Goal: Obtain resource: Download file/media

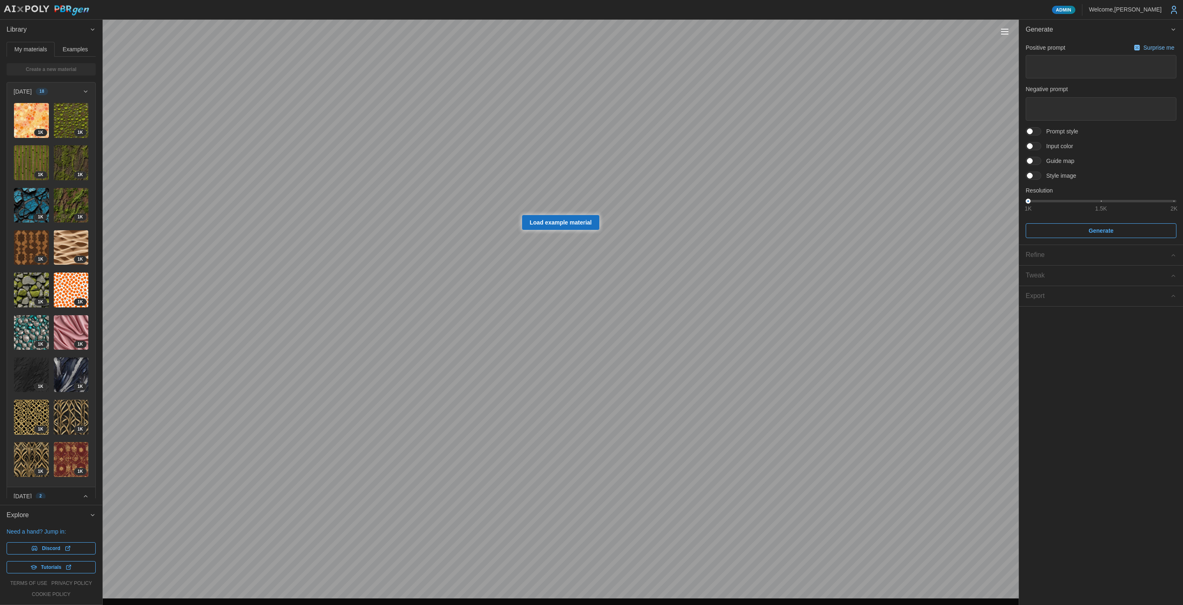
click at [1143, 51] on p "Surprise me" at bounding box center [1159, 48] width 32 height 8
type textarea "*"
type textarea "**********"
type textarea "******"
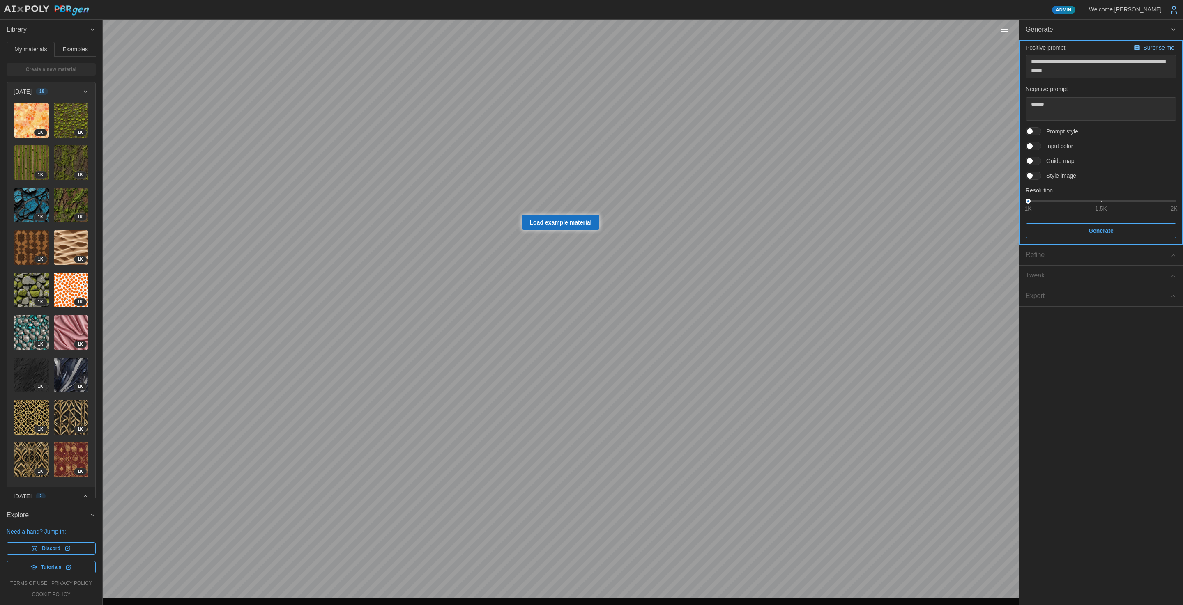
click at [1068, 233] on span "Generate" at bounding box center [1100, 231] width 135 height 14
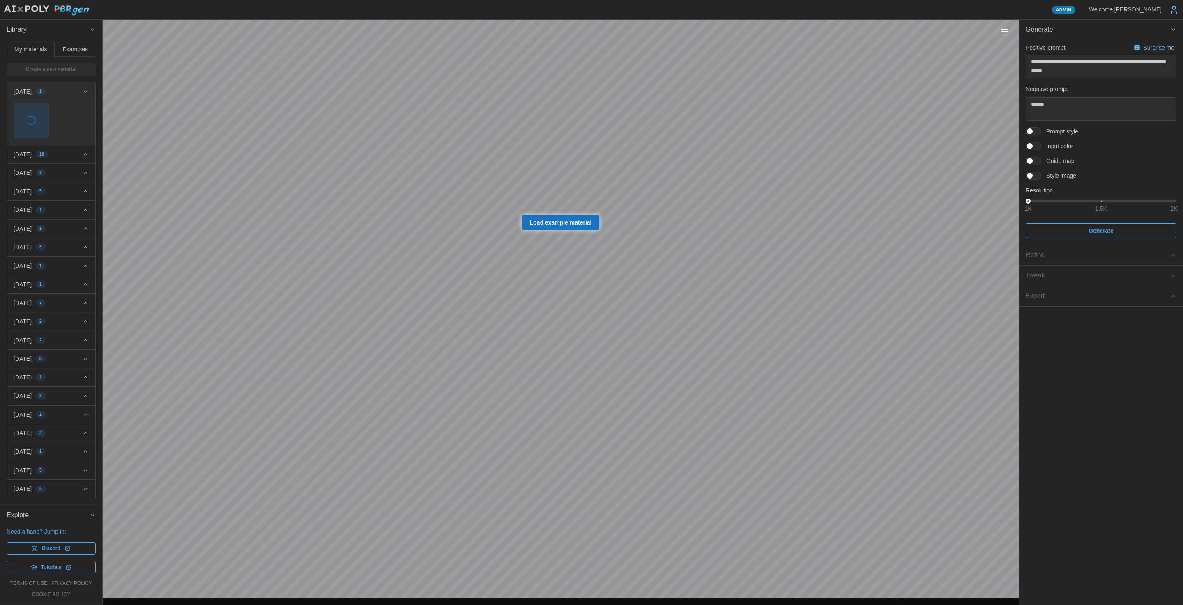
type textarea "*"
click at [1151, 56] on textarea at bounding box center [1100, 66] width 151 height 23
click at [1151, 48] on p "Surprise me" at bounding box center [1159, 48] width 32 height 8
type textarea "*"
type textarea "**********"
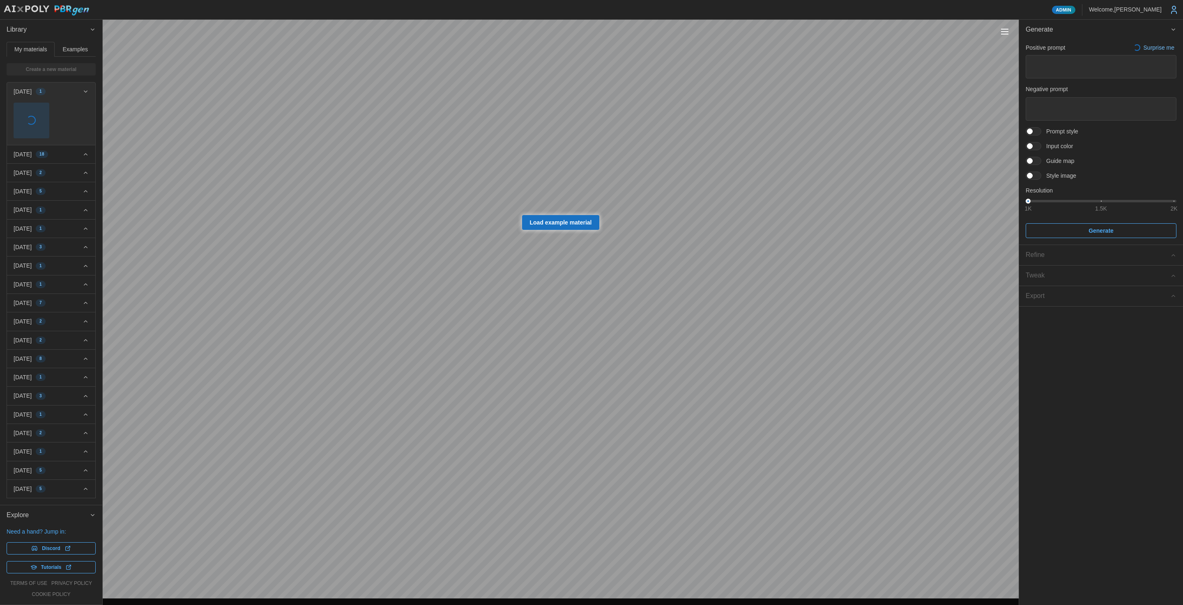
type textarea "******"
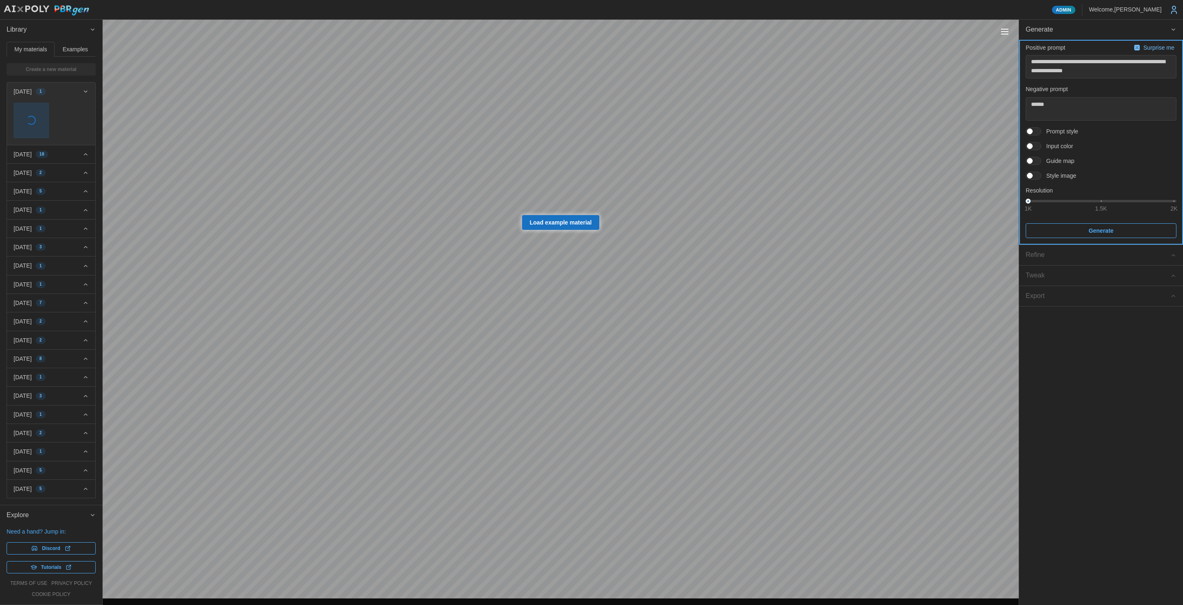
click at [1096, 237] on span "Generate" at bounding box center [1100, 231] width 25 height 14
click at [1147, 48] on p "Surprise me" at bounding box center [1159, 48] width 32 height 8
type textarea "*"
type textarea "**********"
click at [1097, 235] on span "Generate" at bounding box center [1100, 231] width 25 height 14
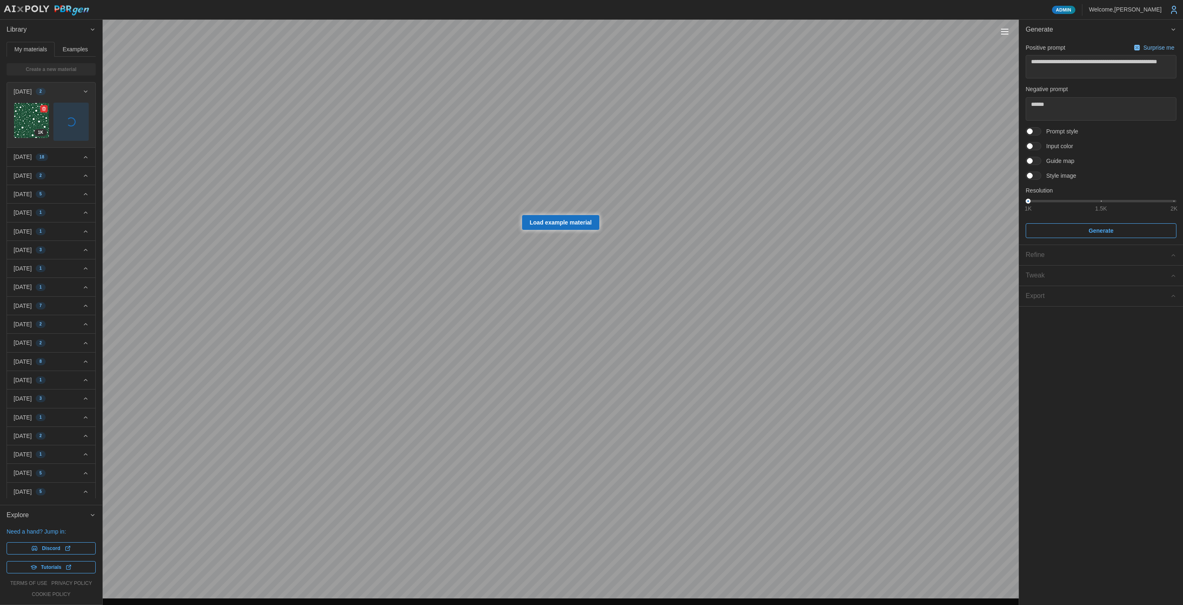
click at [30, 115] on img at bounding box center [31, 120] width 35 height 35
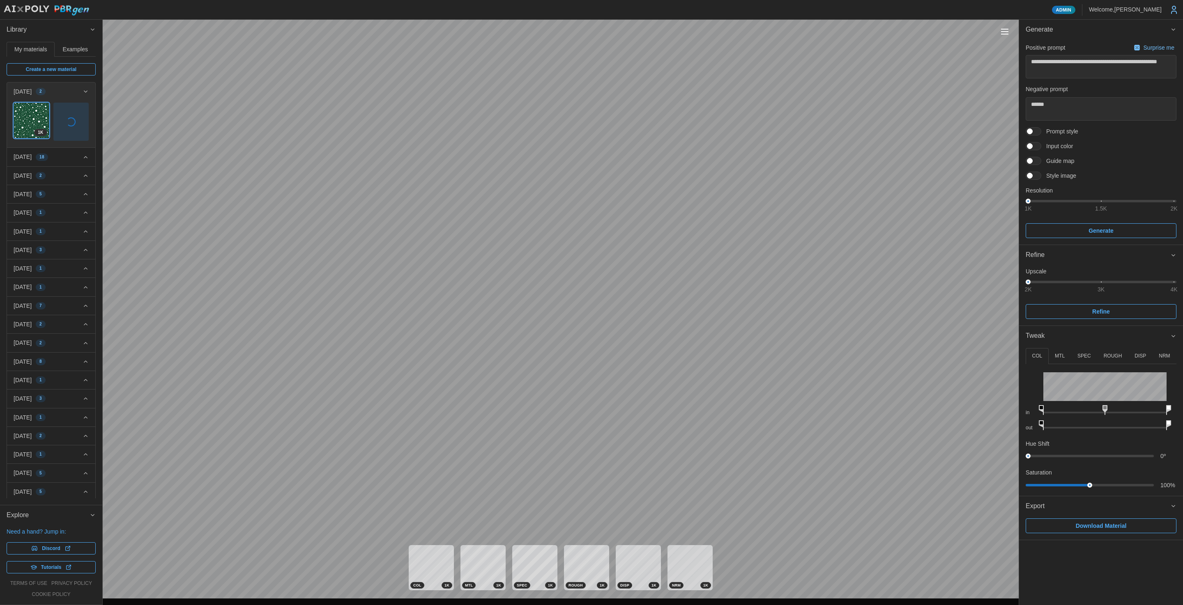
click at [1114, 525] on span "Download Material" at bounding box center [1100, 526] width 51 height 14
type textarea "*"
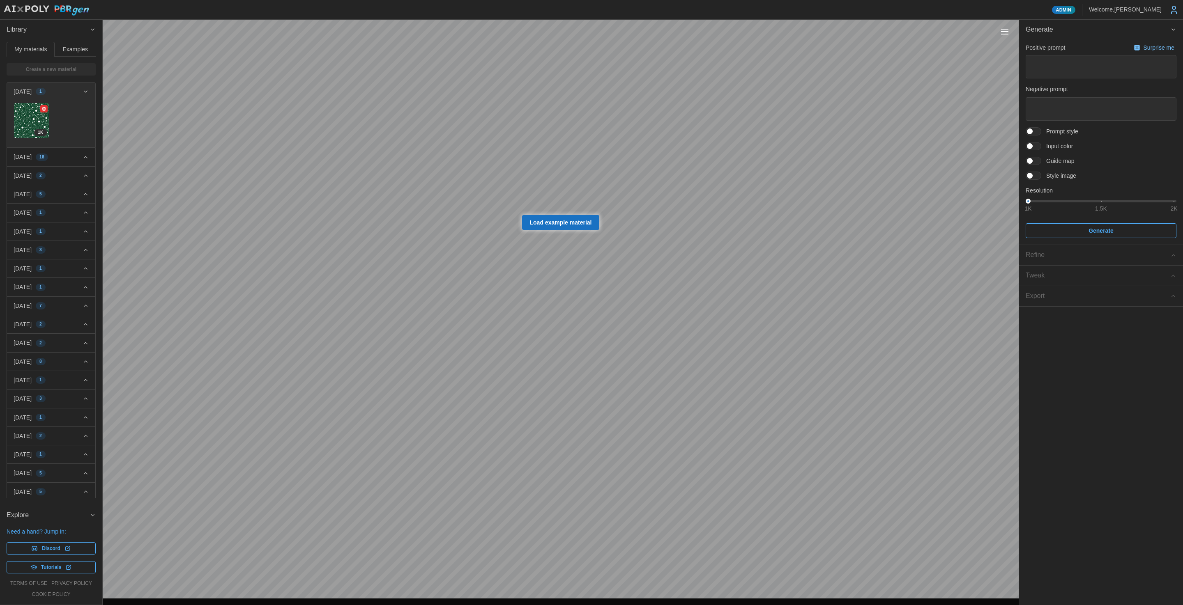
click at [35, 125] on img at bounding box center [31, 120] width 35 height 35
type textarea "*"
type textarea "**********"
type textarea "******"
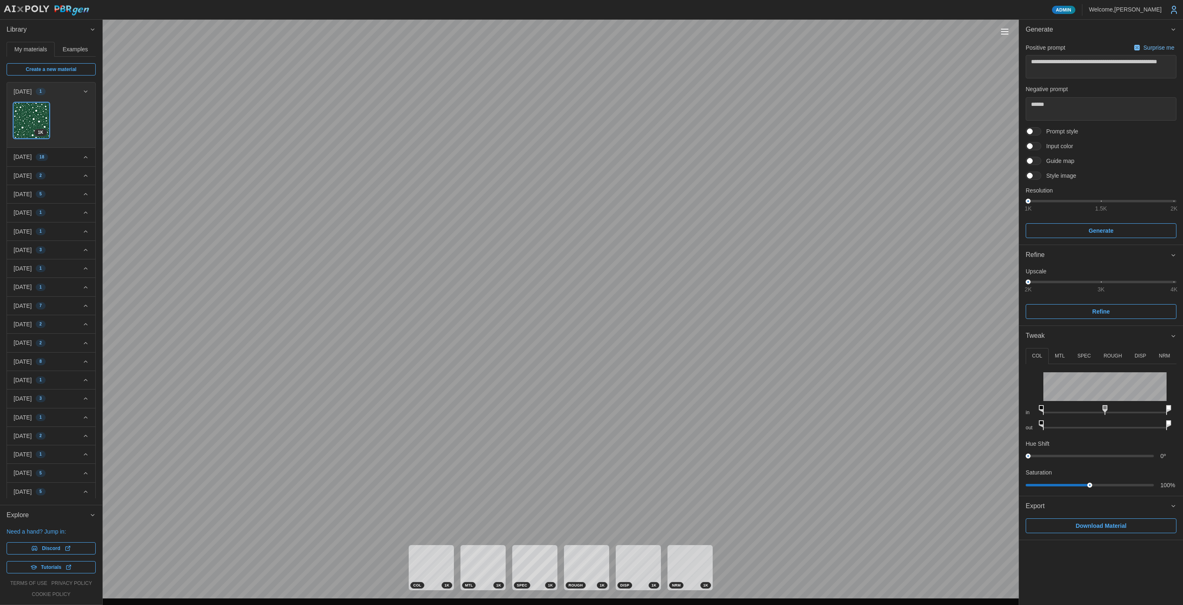
click at [1090, 531] on span "Download Material" at bounding box center [1100, 526] width 51 height 14
click at [1168, 46] on p "Surprise me" at bounding box center [1159, 48] width 32 height 8
type textarea "*"
type textarea "**********"
drag, startPoint x: 1169, startPoint y: 204, endPoint x: 1174, endPoint y: 203, distance: 5.6
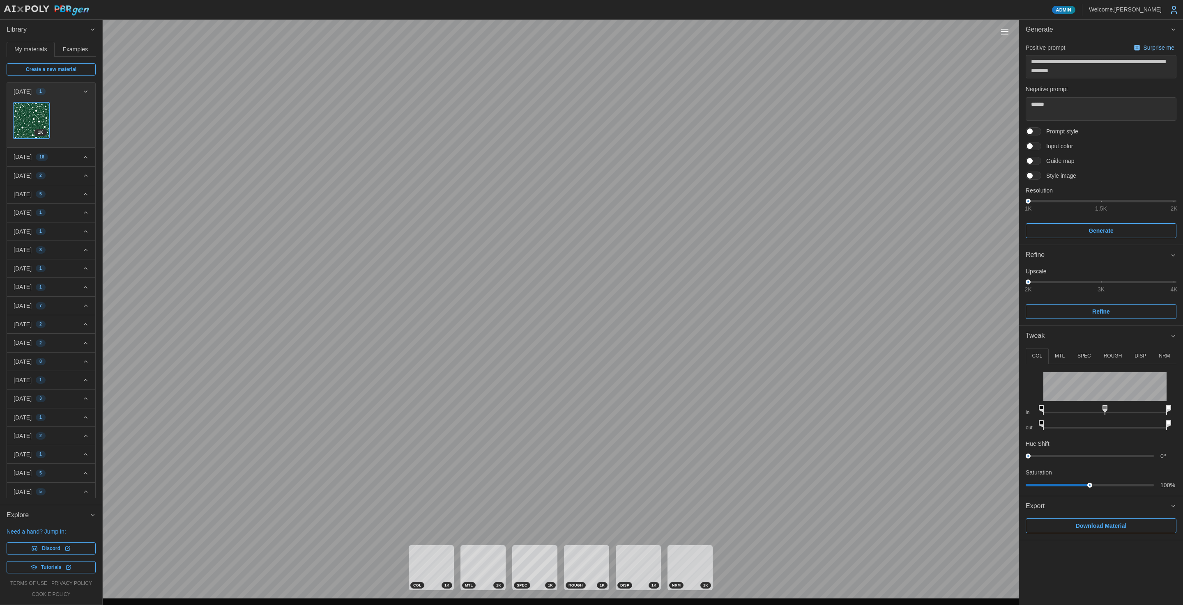
click at [1171, 204] on div "**********" at bounding box center [1100, 140] width 151 height 197
click at [1174, 203] on div "1K 1.5K 2K" at bounding box center [1100, 201] width 151 height 5
click at [1173, 202] on div "1K 1.5K 2K" at bounding box center [1101, 201] width 146 height 2
click at [1147, 227] on span "Generate" at bounding box center [1100, 231] width 135 height 14
click at [27, 115] on img at bounding box center [31, 120] width 35 height 35
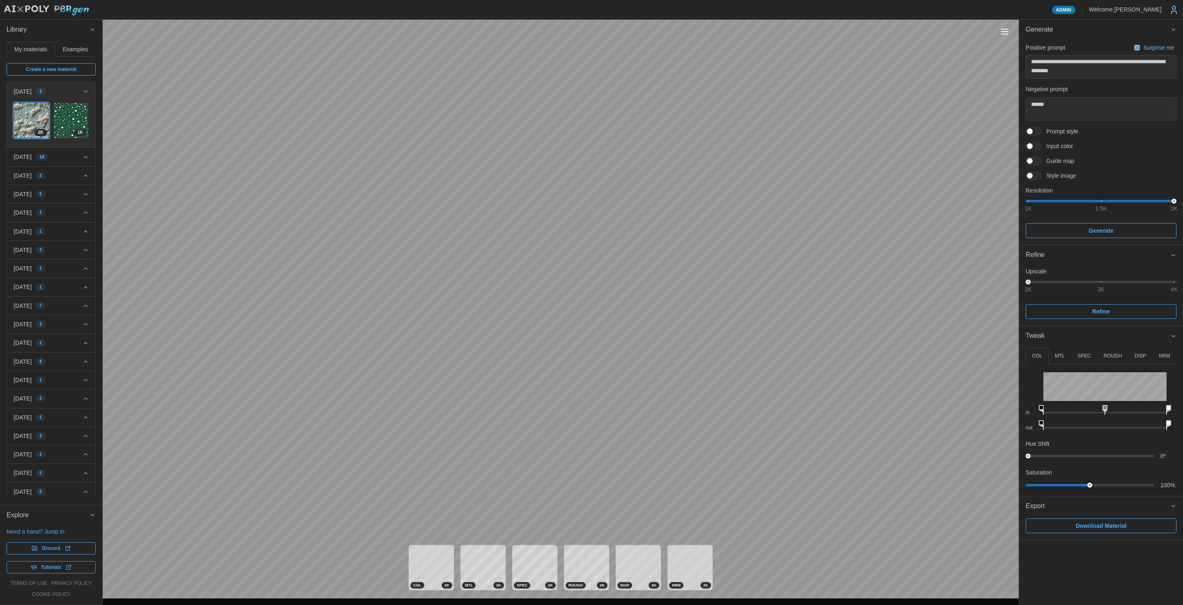
click at [1142, 353] on p "DISP" at bounding box center [1139, 356] width 11 height 7
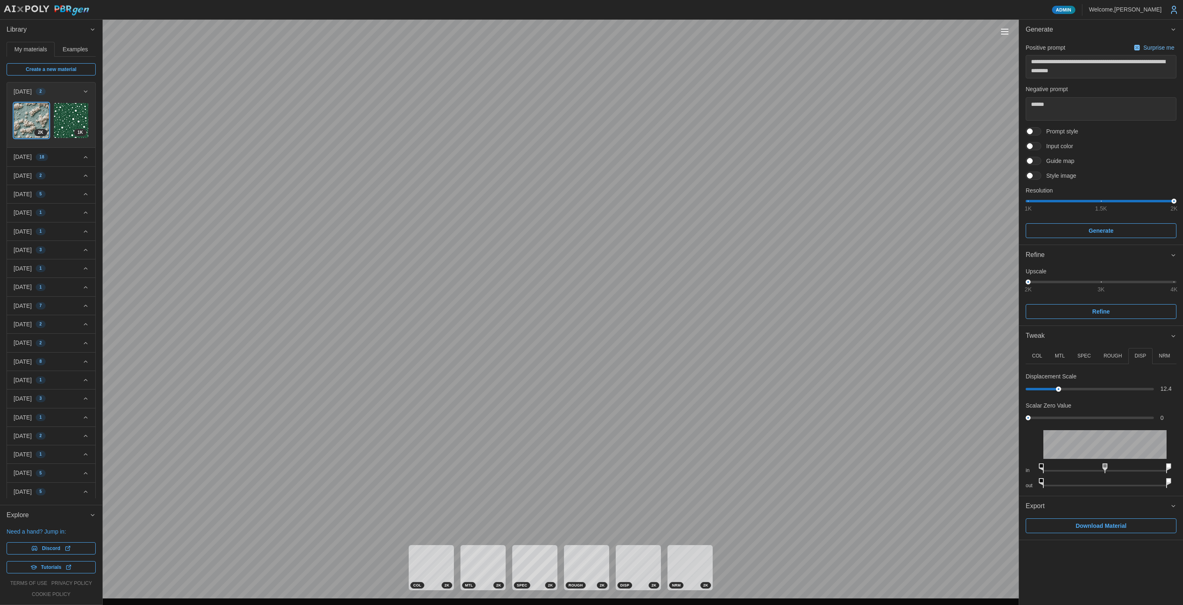
drag, startPoint x: 1031, startPoint y: 389, endPoint x: 1058, endPoint y: 393, distance: 26.5
click at [1058, 393] on div "Displacement Scale 12.4 Scalar Zero Value 0" at bounding box center [1100, 397] width 151 height 50
drag, startPoint x: 1029, startPoint y: 418, endPoint x: 1045, endPoint y: 407, distance: 19.1
click at [1109, 418] on div at bounding box center [1111, 418] width 5 height 5
click at [999, 28] on button "Toggle viewport controls" at bounding box center [1004, 31] width 11 height 11
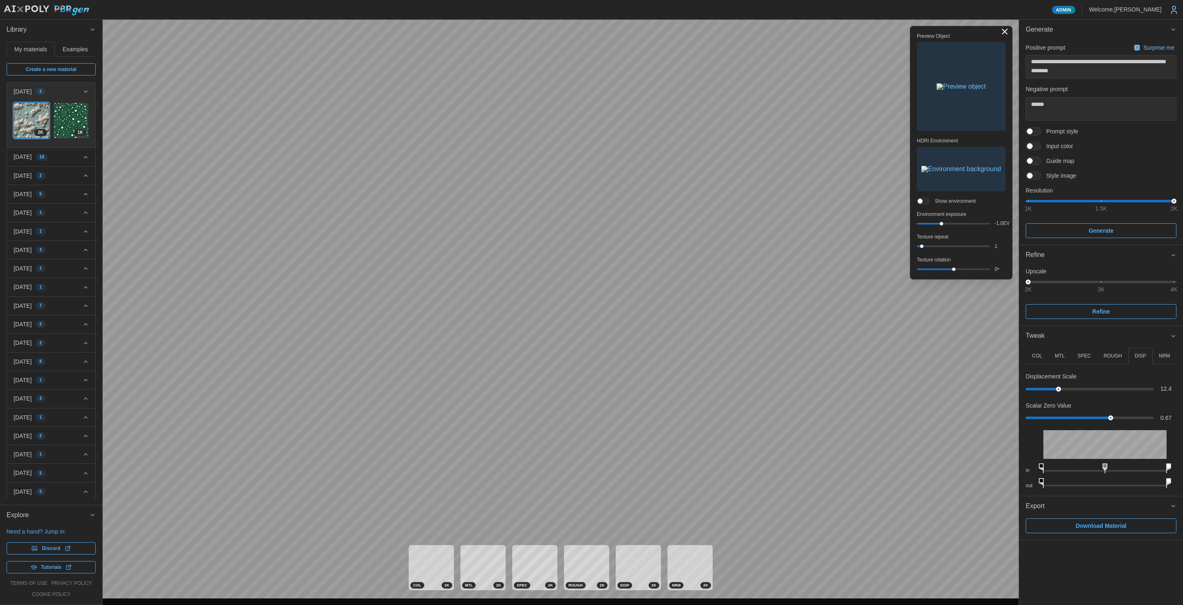
drag, startPoint x: 951, startPoint y: 223, endPoint x: 932, endPoint y: 223, distance: 18.9
click at [940, 223] on div at bounding box center [940, 223] width 3 height 3
click at [934, 166] on img "button" at bounding box center [961, 169] width 80 height 7
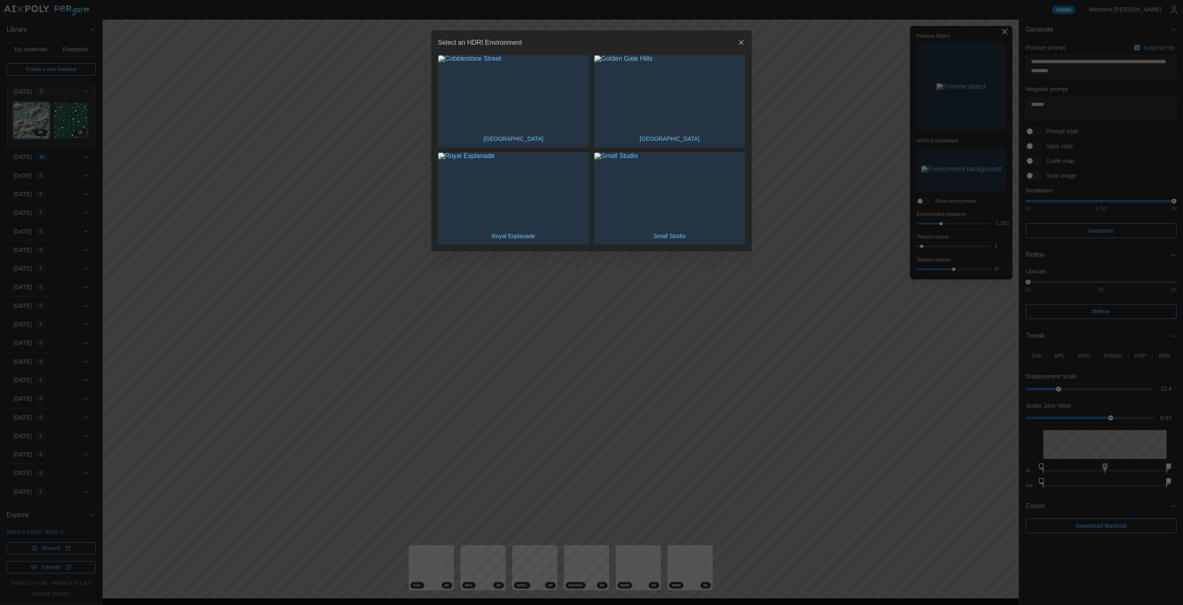
click at [506, 94] on img "button" at bounding box center [513, 92] width 150 height 75
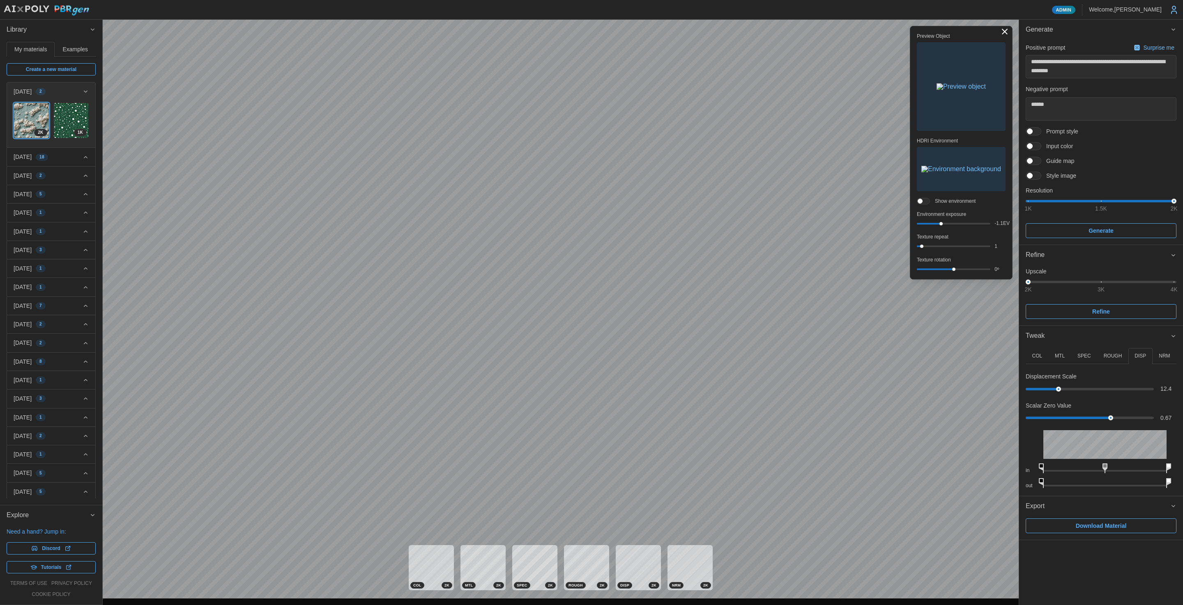
click at [983, 83] on img "button" at bounding box center [960, 86] width 49 height 7
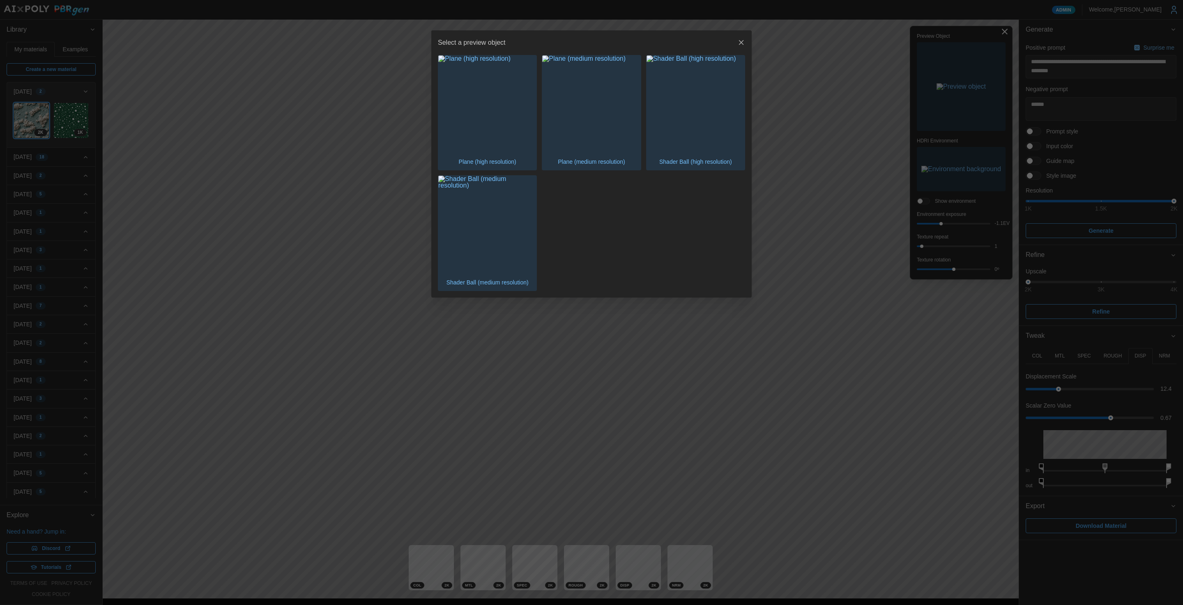
click at [740, 44] on icon "button" at bounding box center [741, 42] width 5 height 5
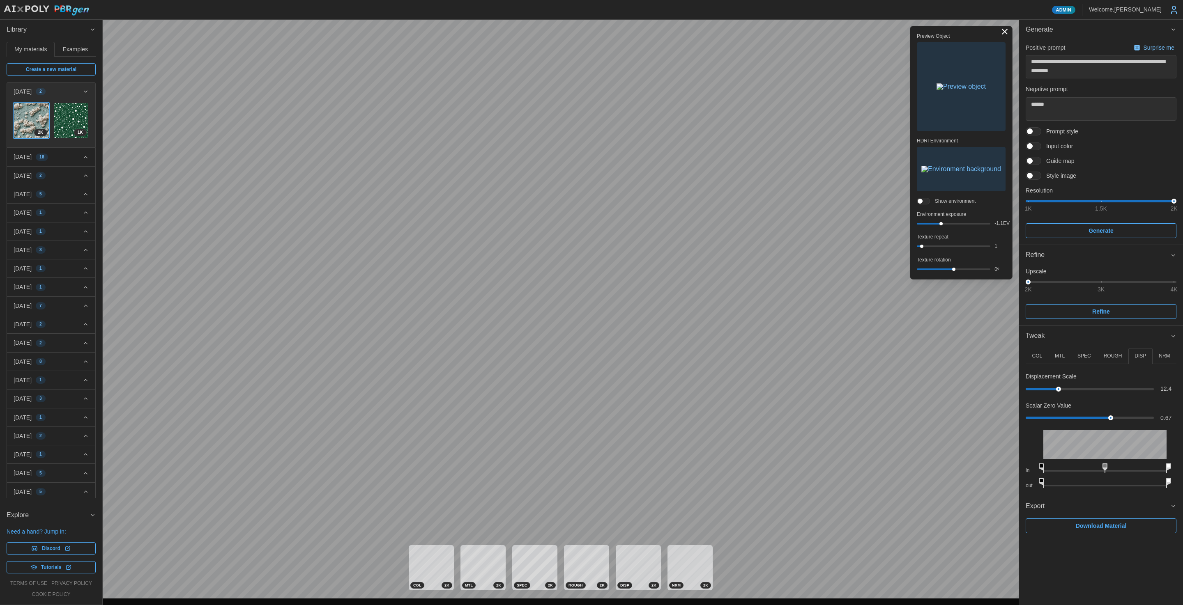
click at [1005, 31] on div "Toggle viewport controls" at bounding box center [1004, 31] width 7 height 1
type textarea "*"
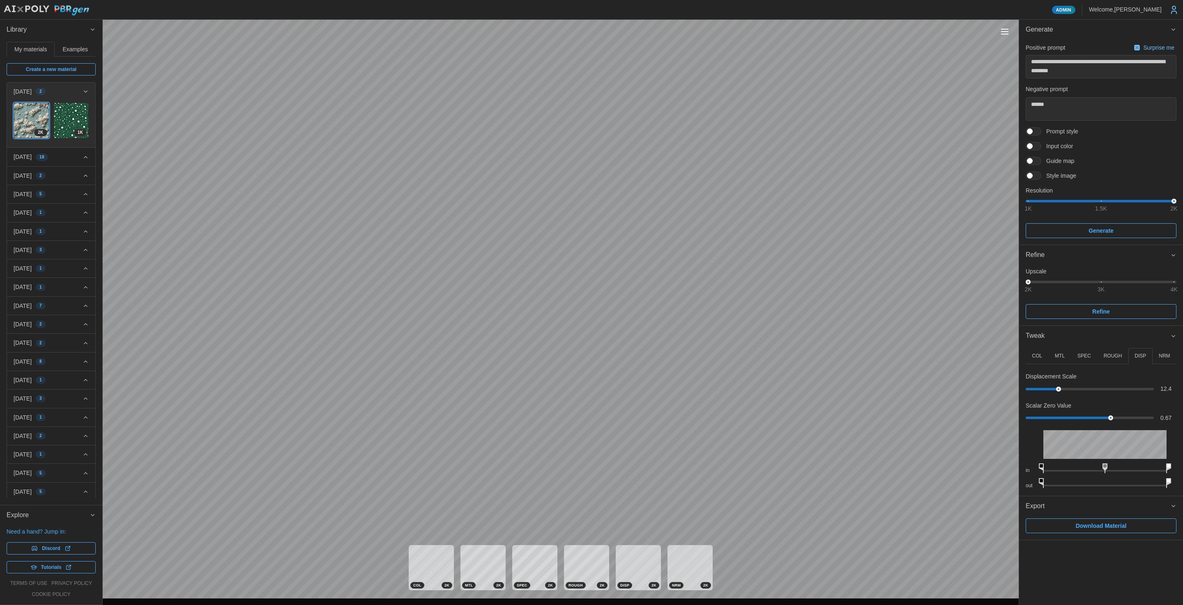
click at [1092, 524] on span "Download Material" at bounding box center [1100, 526] width 51 height 14
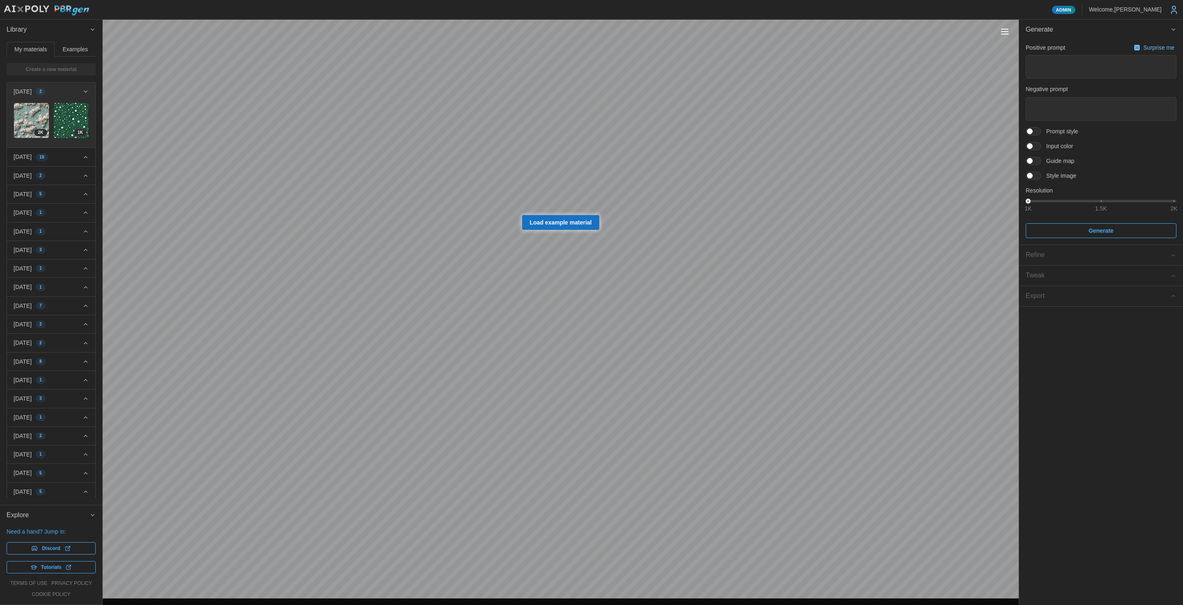
click at [588, 229] on span "Load example material" at bounding box center [561, 223] width 62 height 14
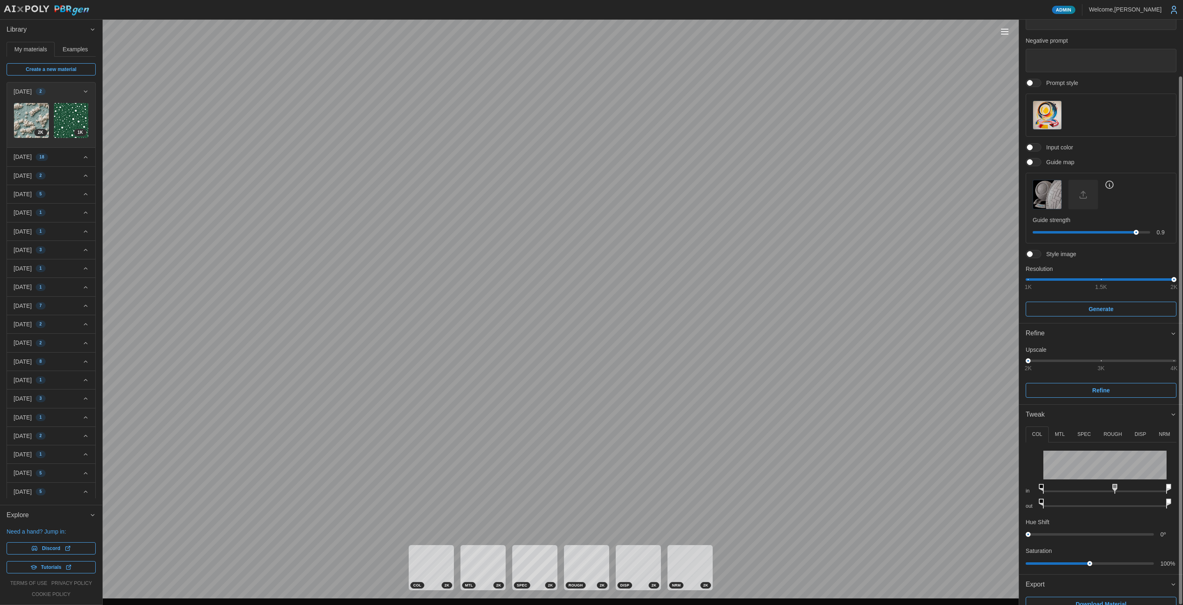
scroll to position [62, 0]
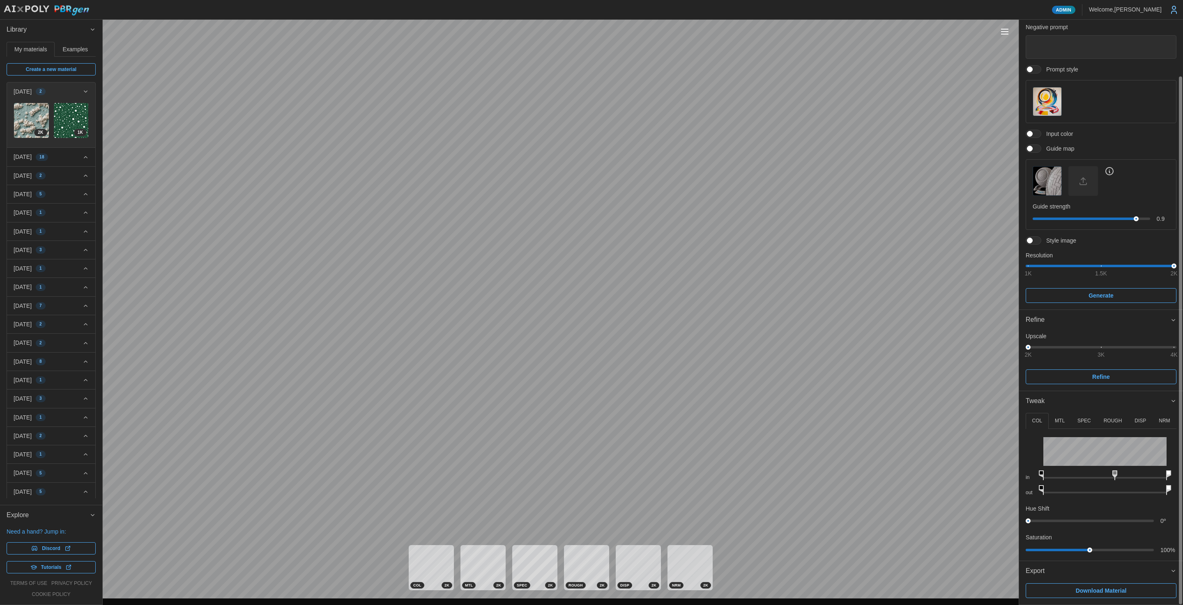
click at [1114, 593] on span "Download Material" at bounding box center [1100, 591] width 51 height 14
